Goal: Task Accomplishment & Management: Complete application form

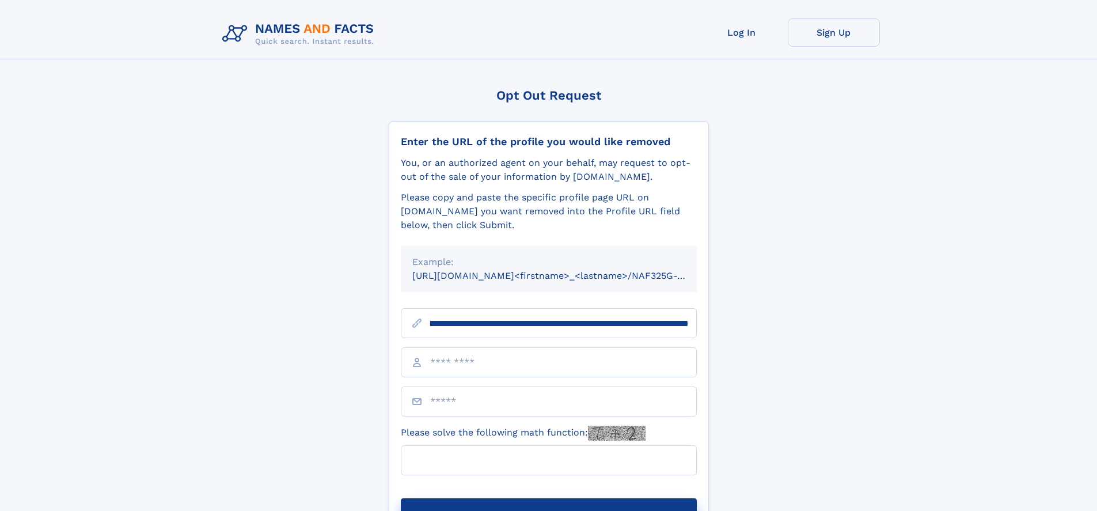
scroll to position [0, 158]
type input "**********"
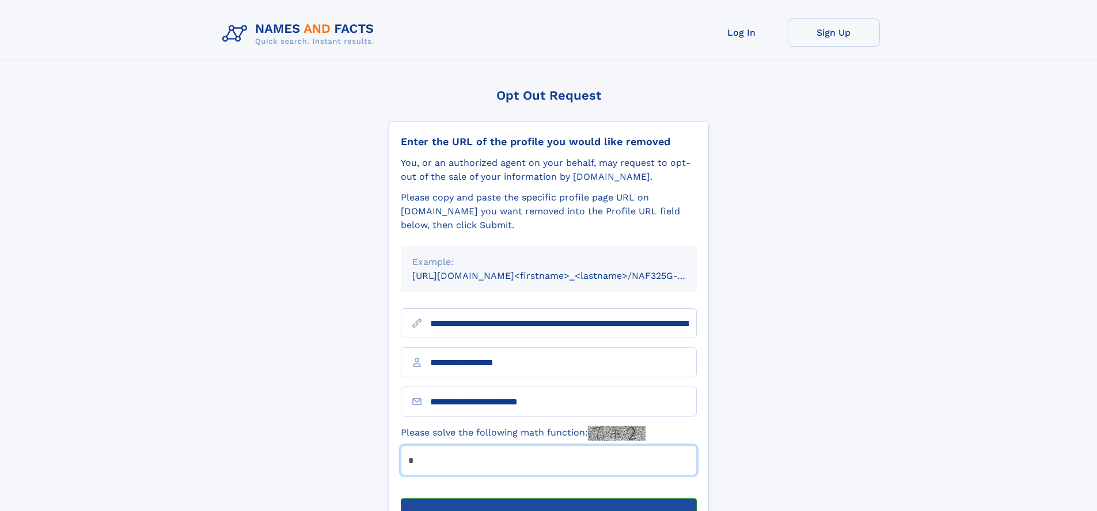
type input "*"
click at [548, 498] on button "Submit Opt Out Request" at bounding box center [549, 516] width 296 height 37
